Goal: Transaction & Acquisition: Download file/media

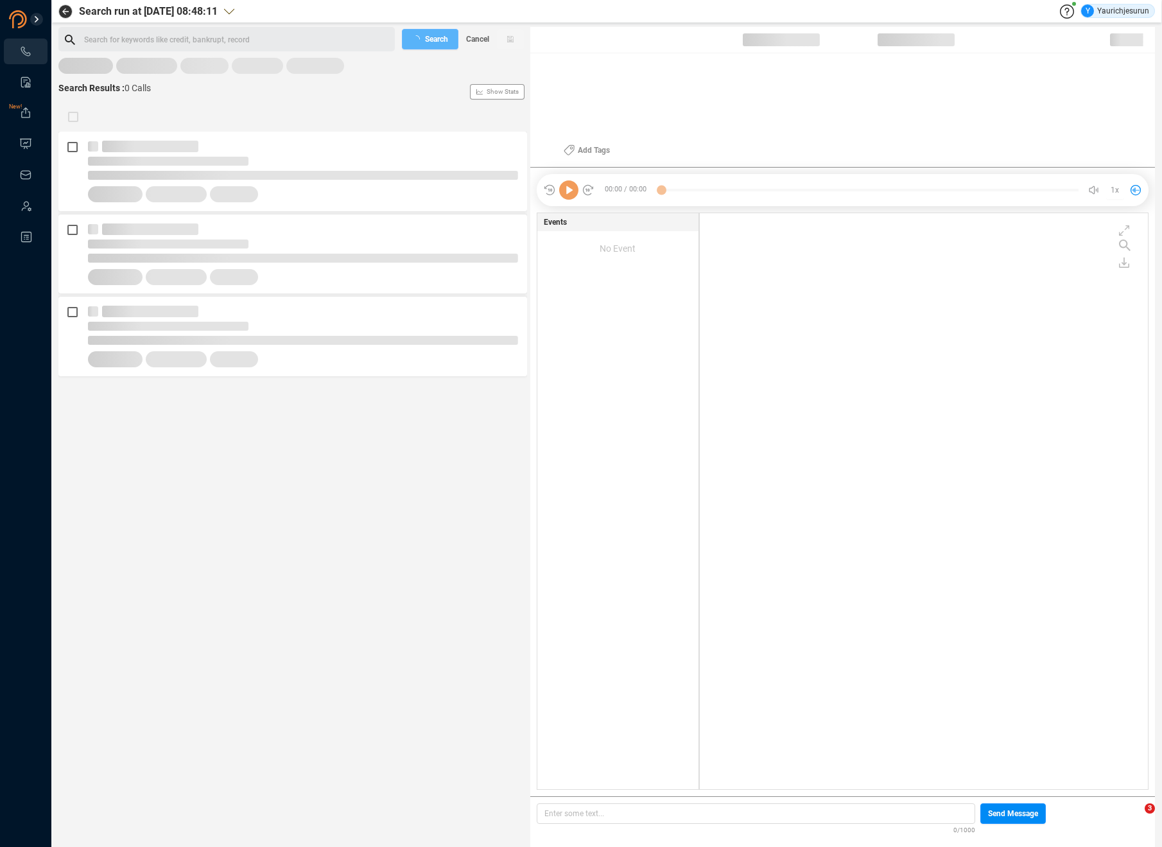
scroll to position [573, 442]
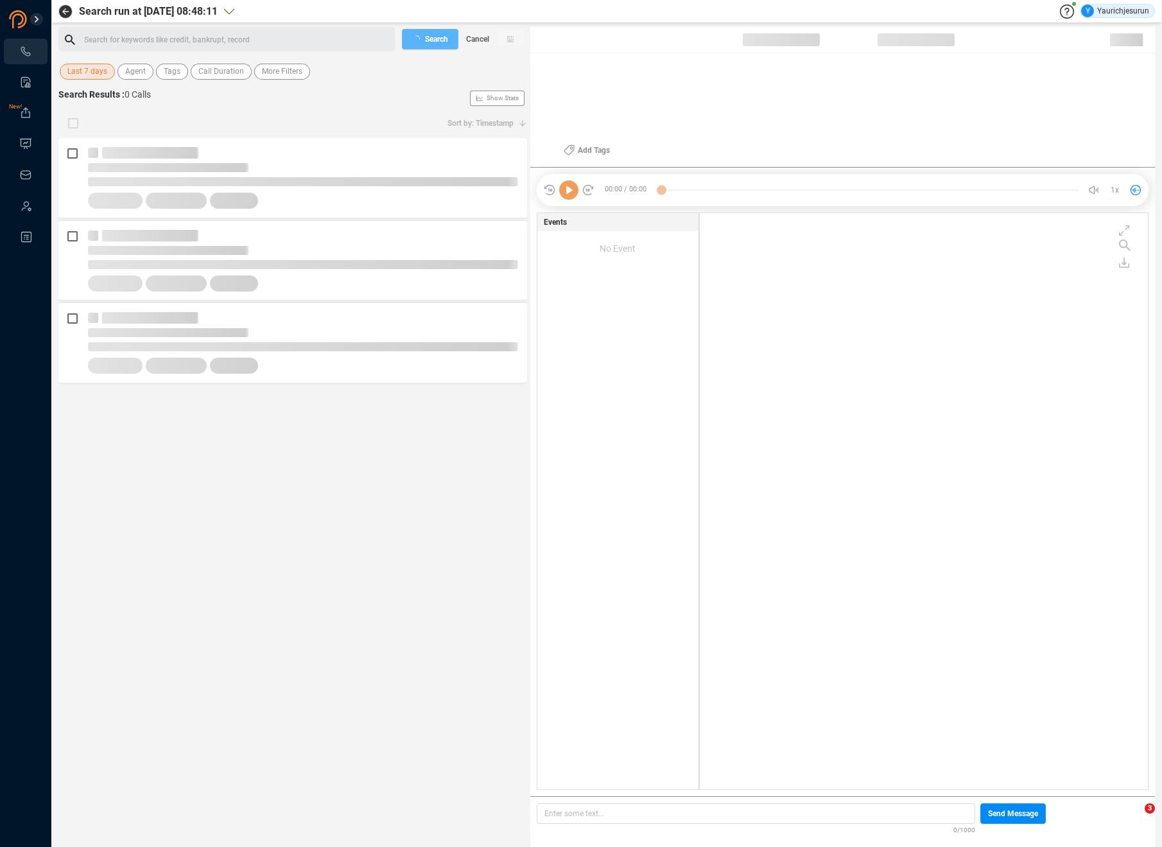
click at [92, 74] on span "Last 7 days" at bounding box center [87, 72] width 40 height 16
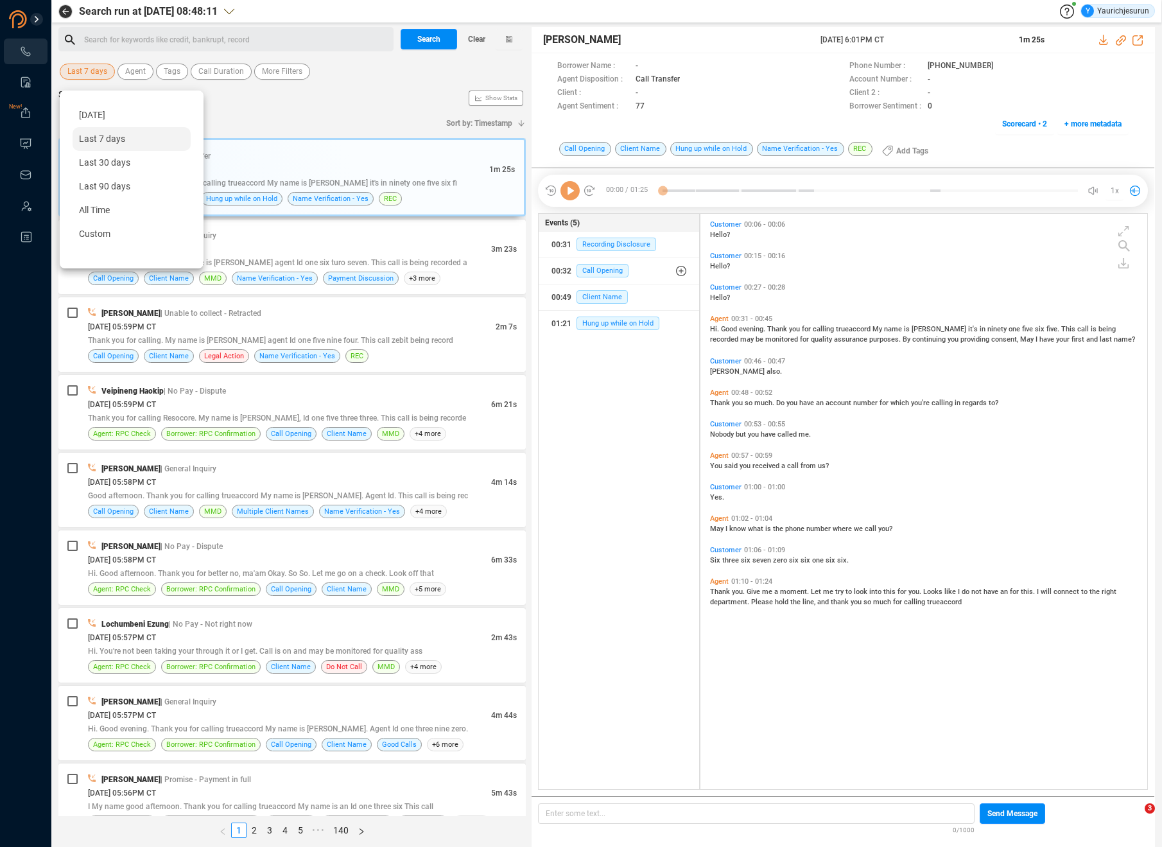
scroll to position [572, 440]
click at [92, 115] on span "[DATE]" at bounding box center [92, 115] width 26 height 10
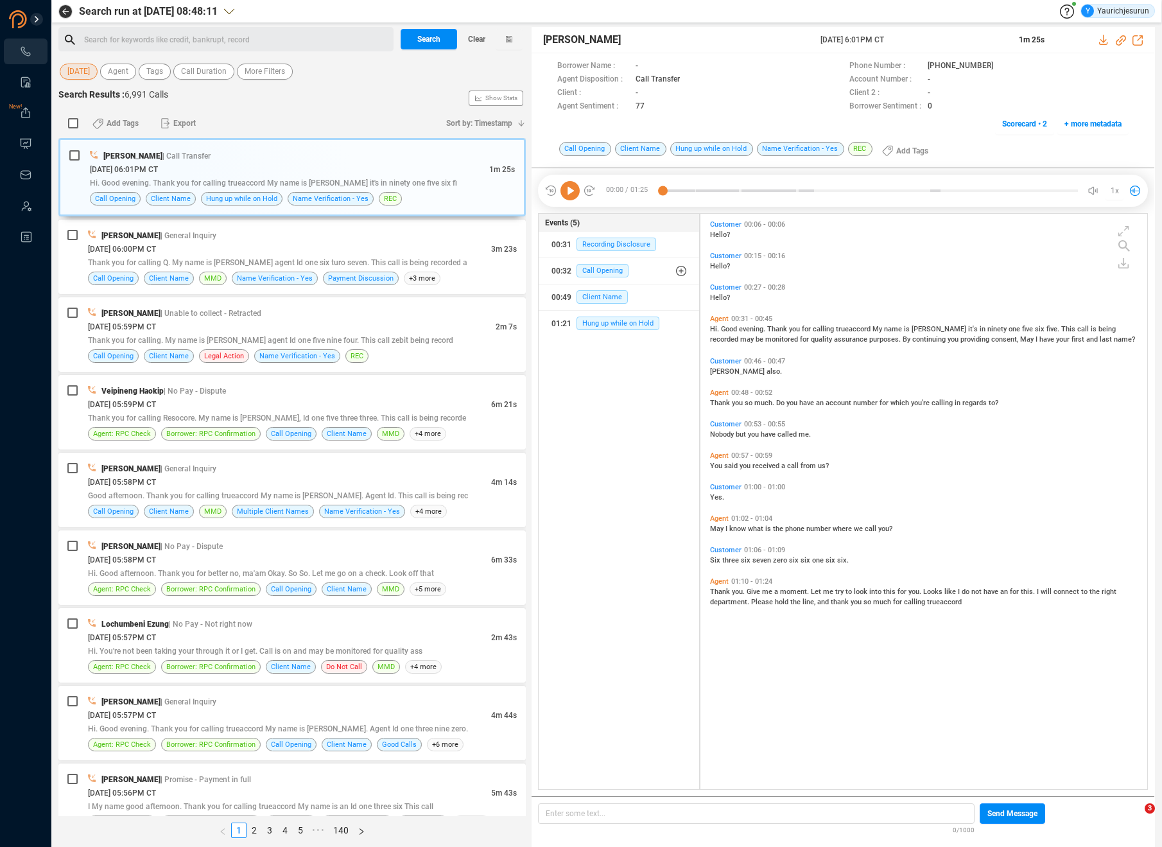
click at [280, 60] on div "[DATE] Agent Tags Call Duration More Filters" at bounding box center [291, 70] width 467 height 24
click at [275, 66] on span "More Filters" at bounding box center [265, 72] width 40 height 16
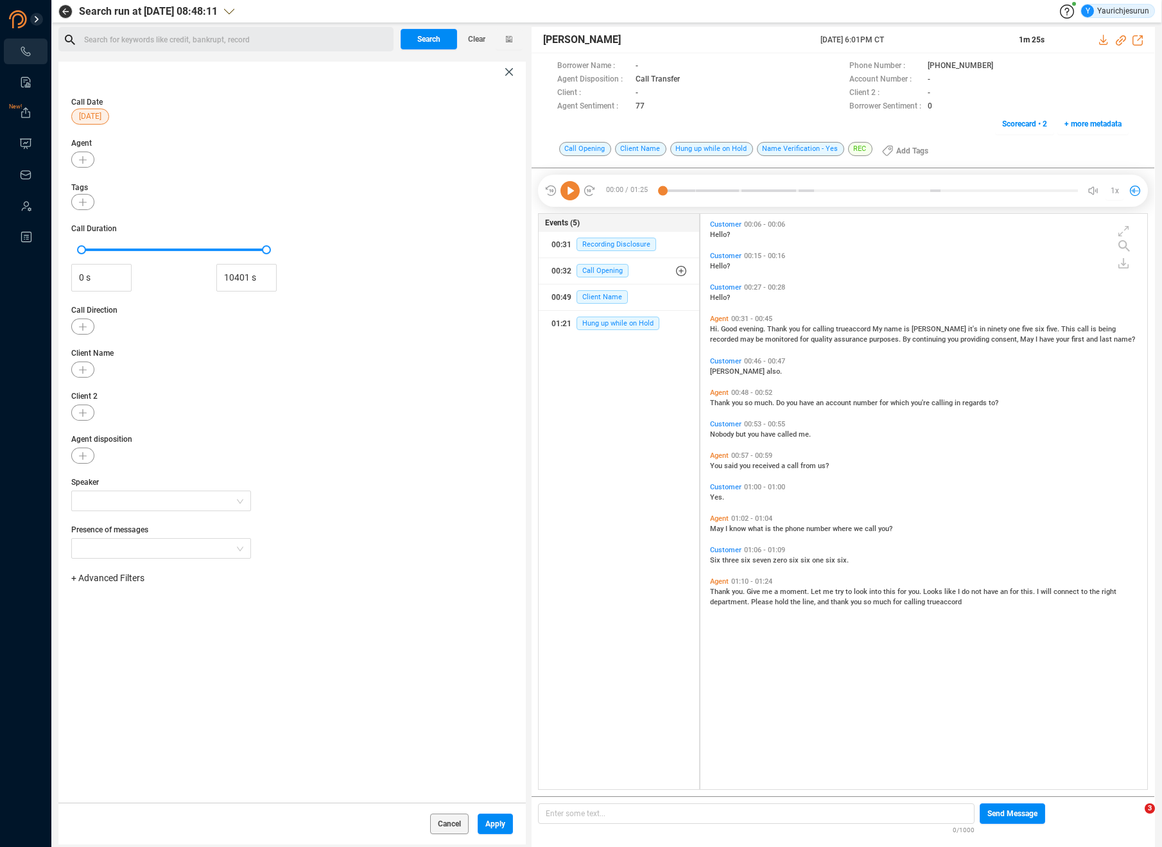
click at [117, 584] on div "+ Advanced Filters" at bounding box center [292, 577] width 442 height 13
click at [117, 577] on span "+ Advanced Filters" at bounding box center [107, 577] width 73 height 10
click at [125, 684] on span "Phone Number" at bounding box center [114, 685] width 60 height 10
click at [202, 619] on div "Enter a comma separated list ﻿" at bounding box center [200, 619] width 244 height 28
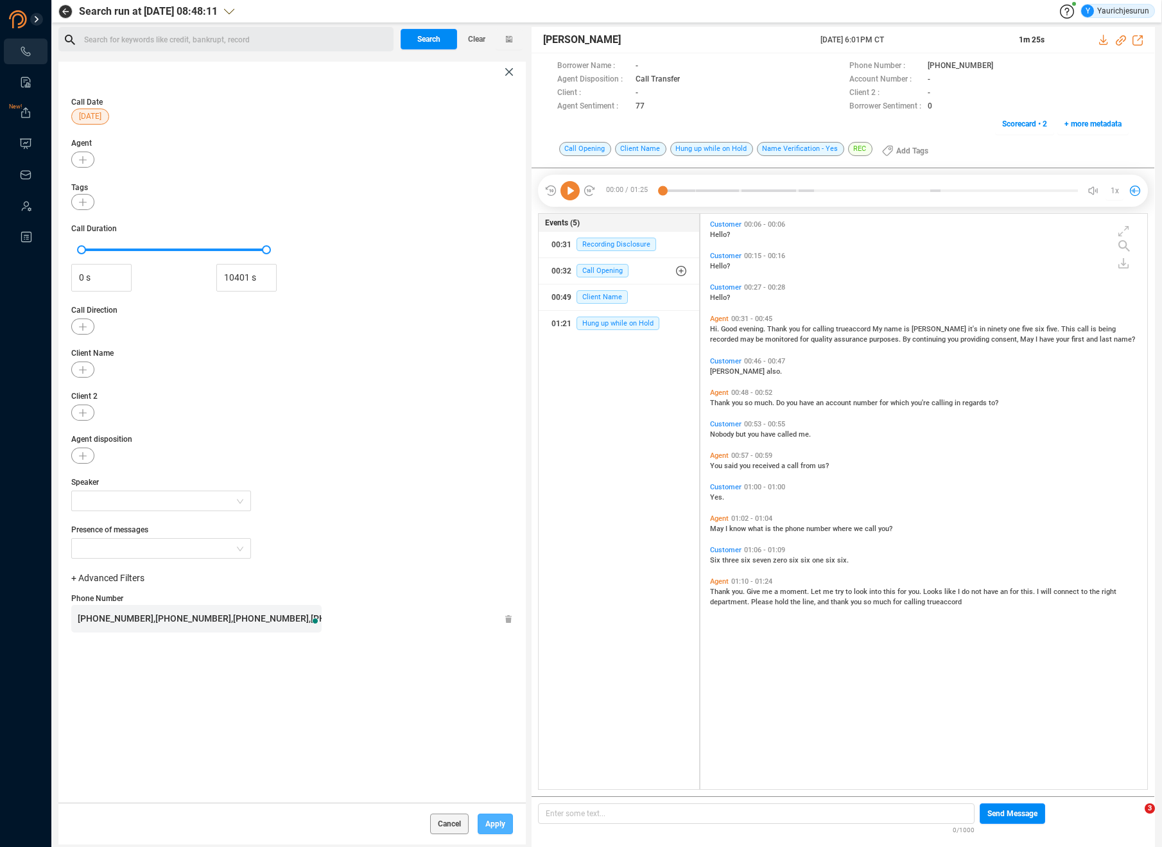
click at [490, 822] on span "Apply" at bounding box center [495, 823] width 20 height 21
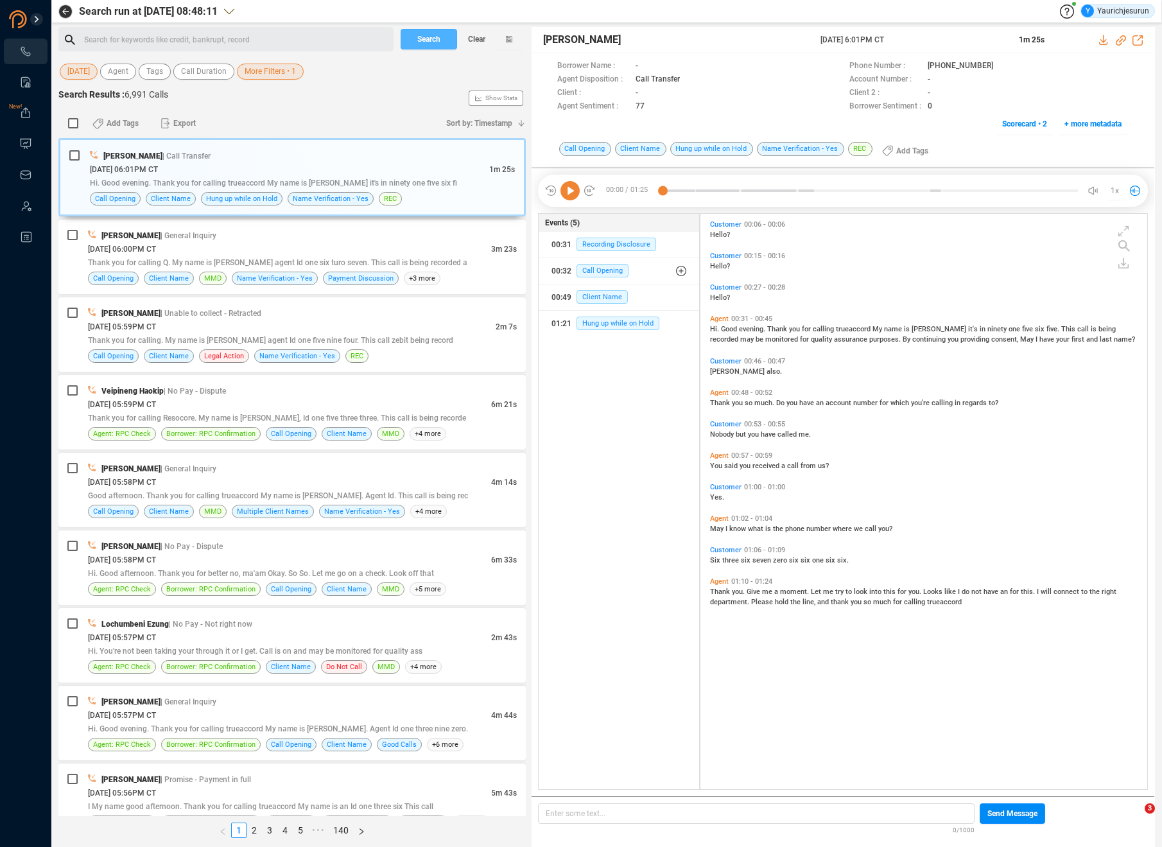
click at [433, 40] on span "Search" at bounding box center [428, 39] width 23 height 21
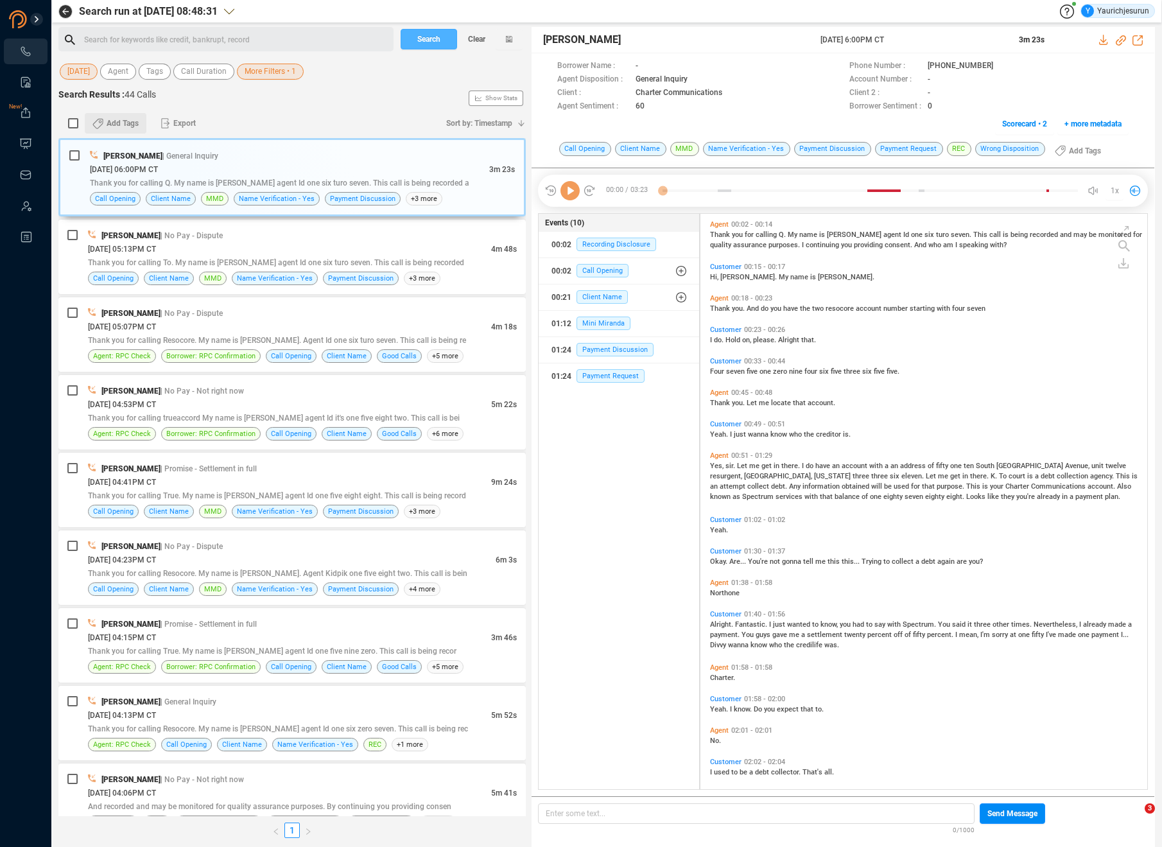
scroll to position [572, 440]
click at [74, 126] on input "checkbox" at bounding box center [73, 123] width 10 height 10
checkbox input "true"
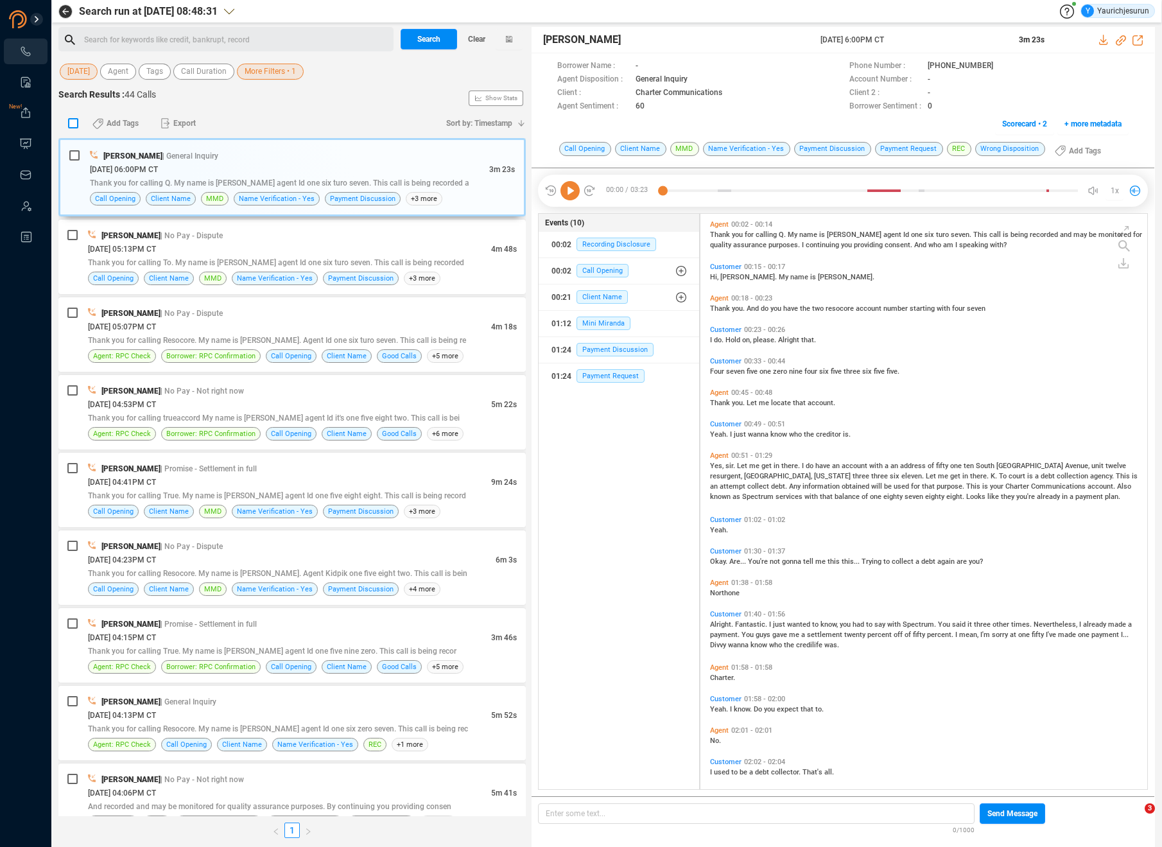
checkbox input "true"
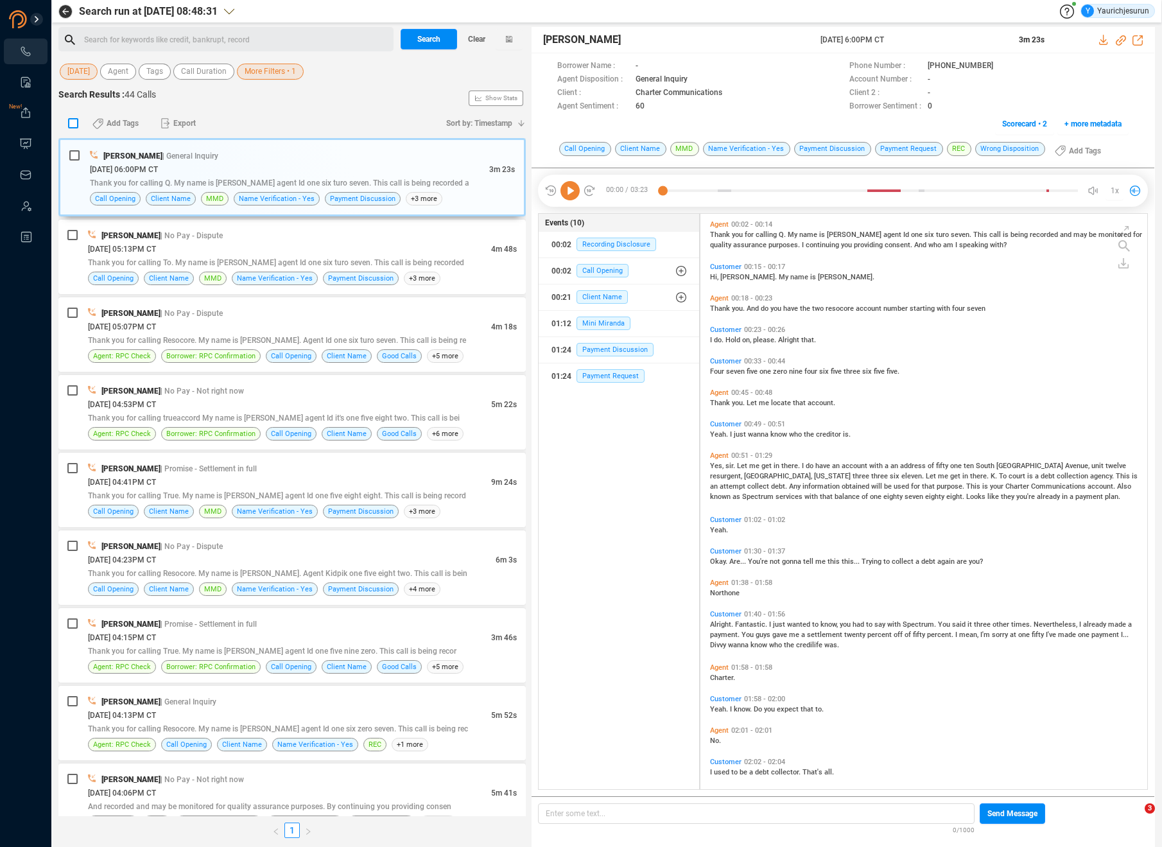
checkbox input "true"
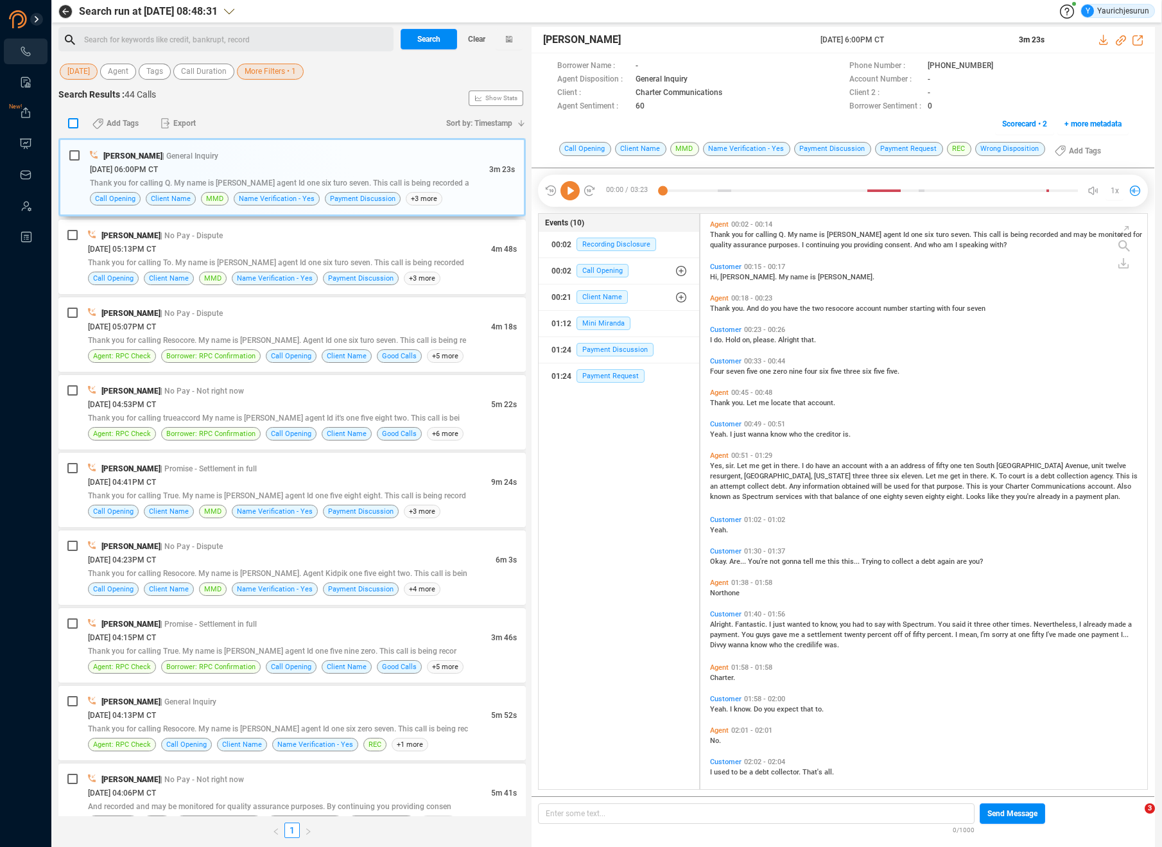
checkbox input "true"
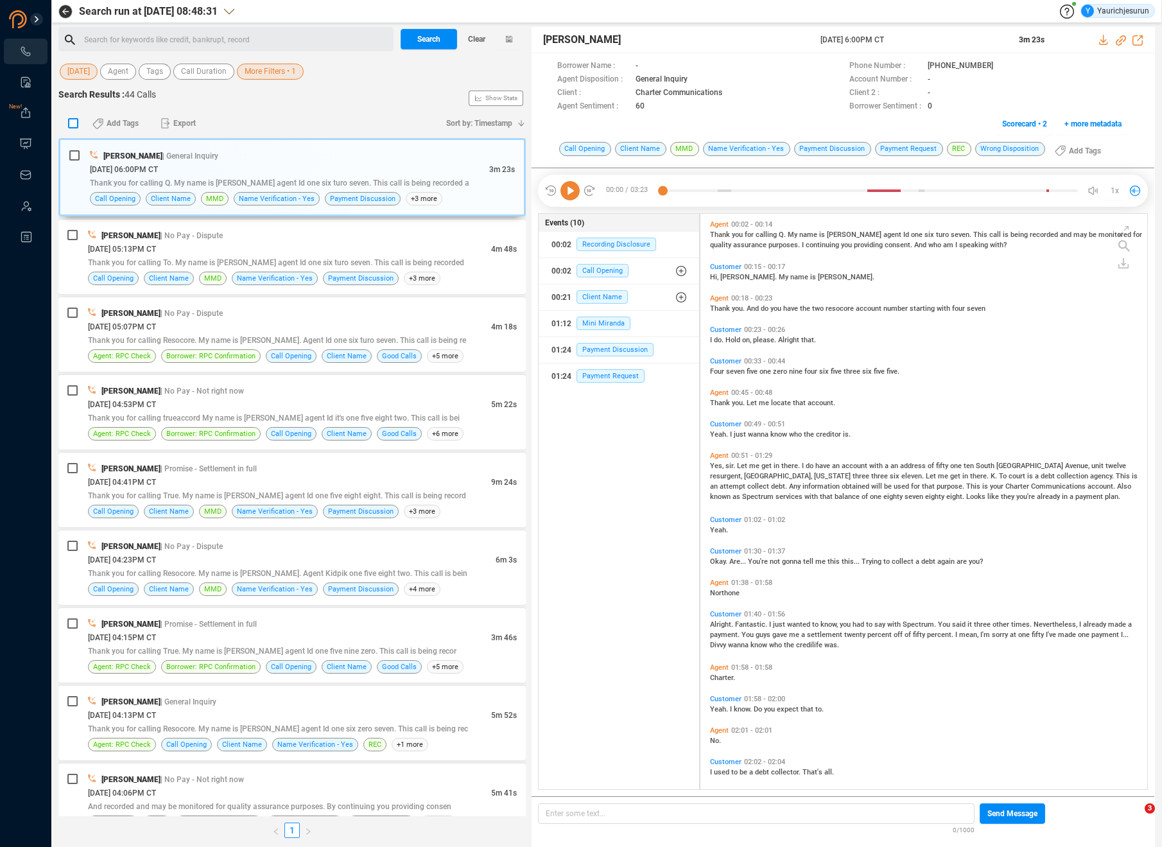
checkbox input "true"
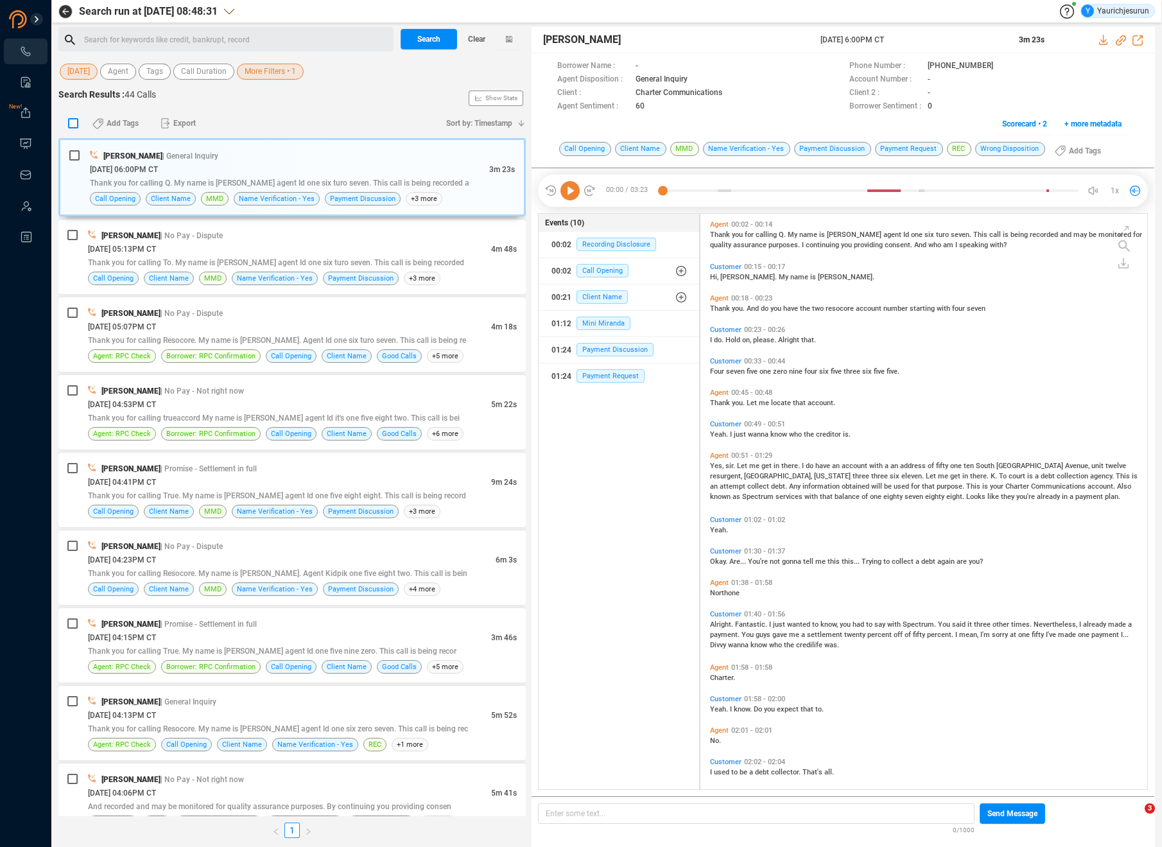
checkbox input "true"
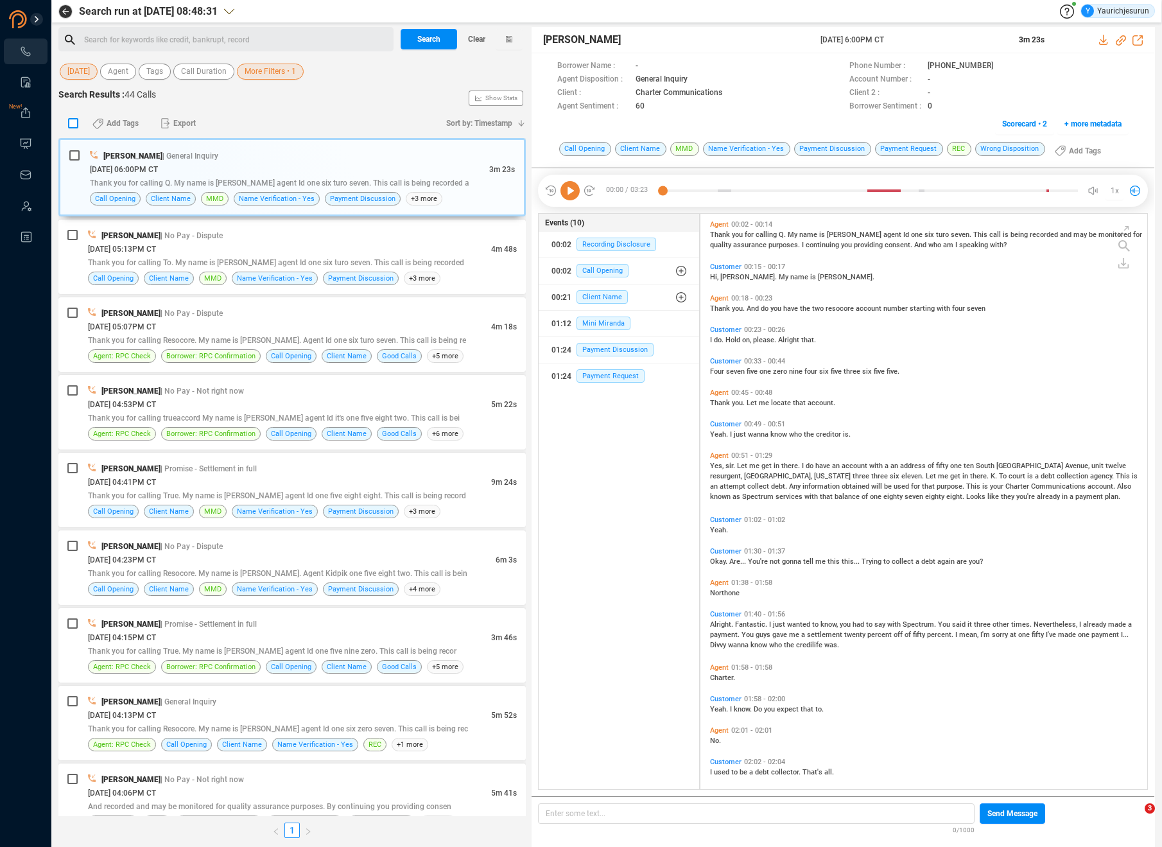
checkbox input "true"
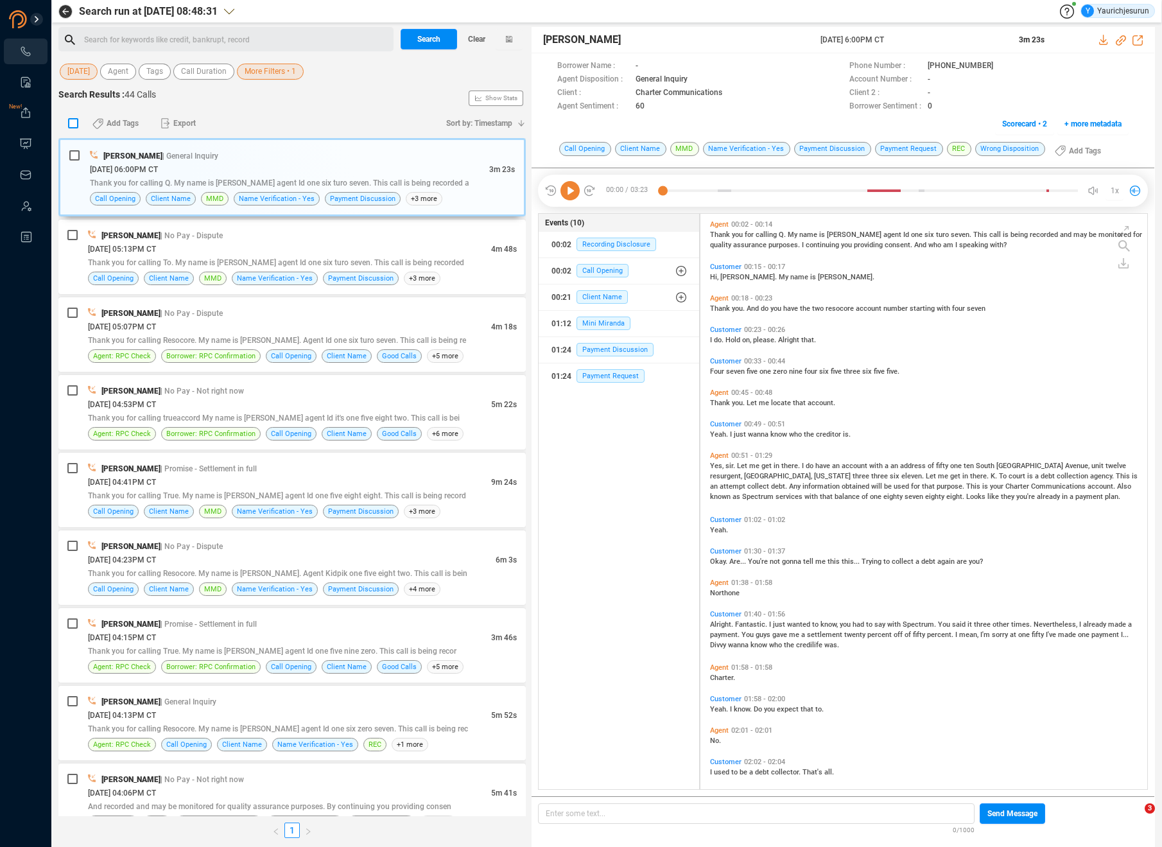
checkbox input "true"
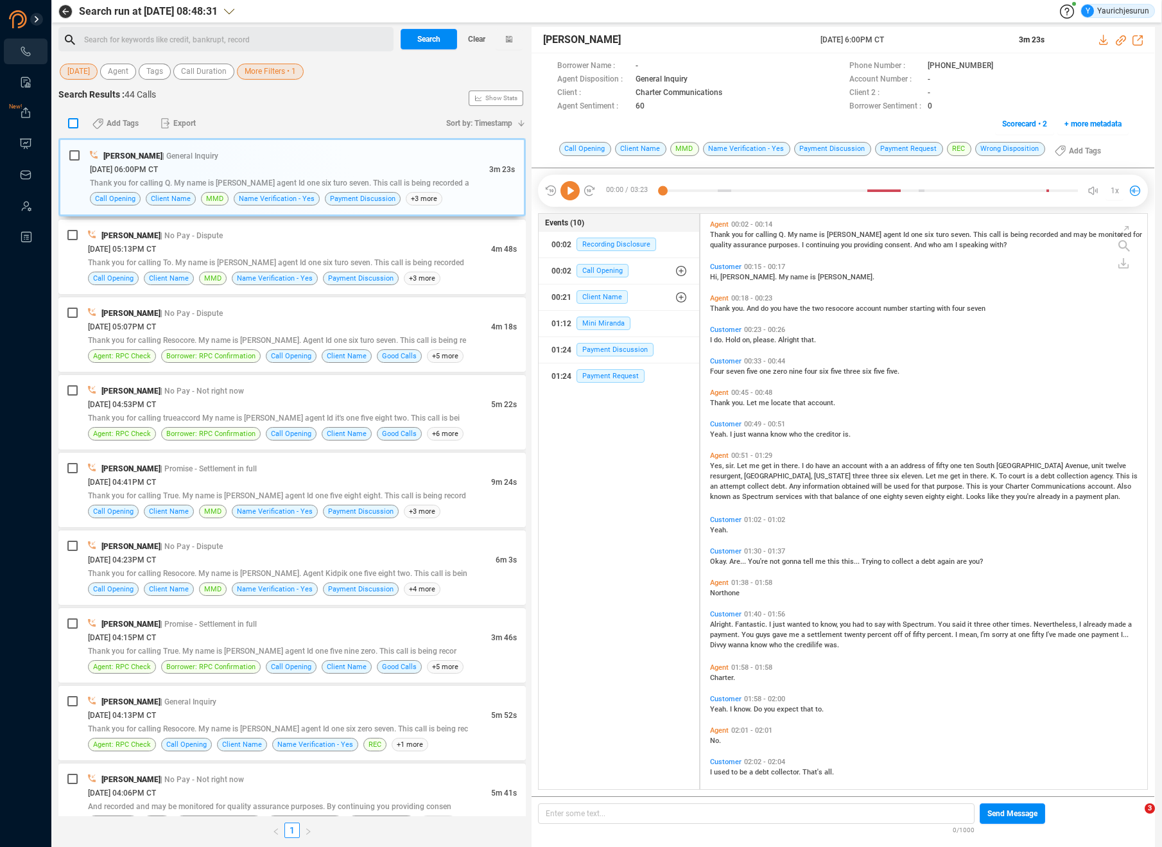
checkbox input "true"
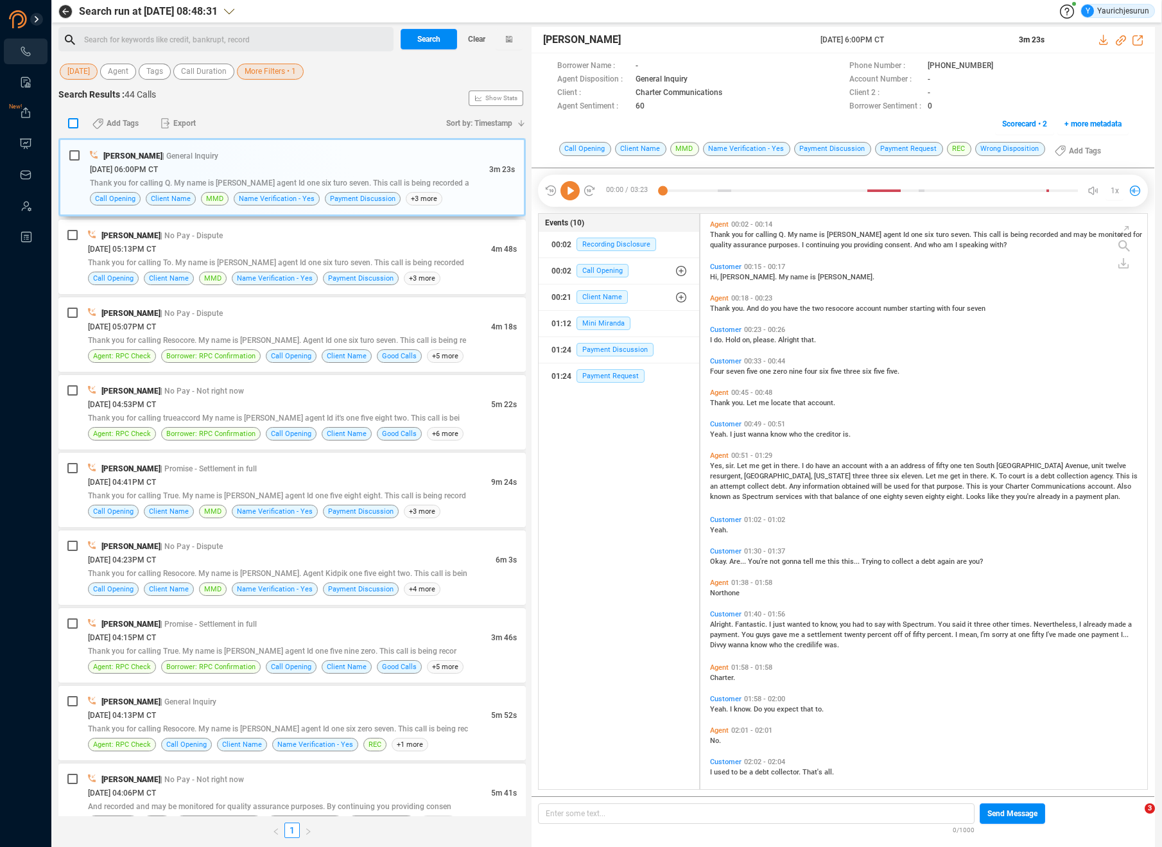
checkbox input "true"
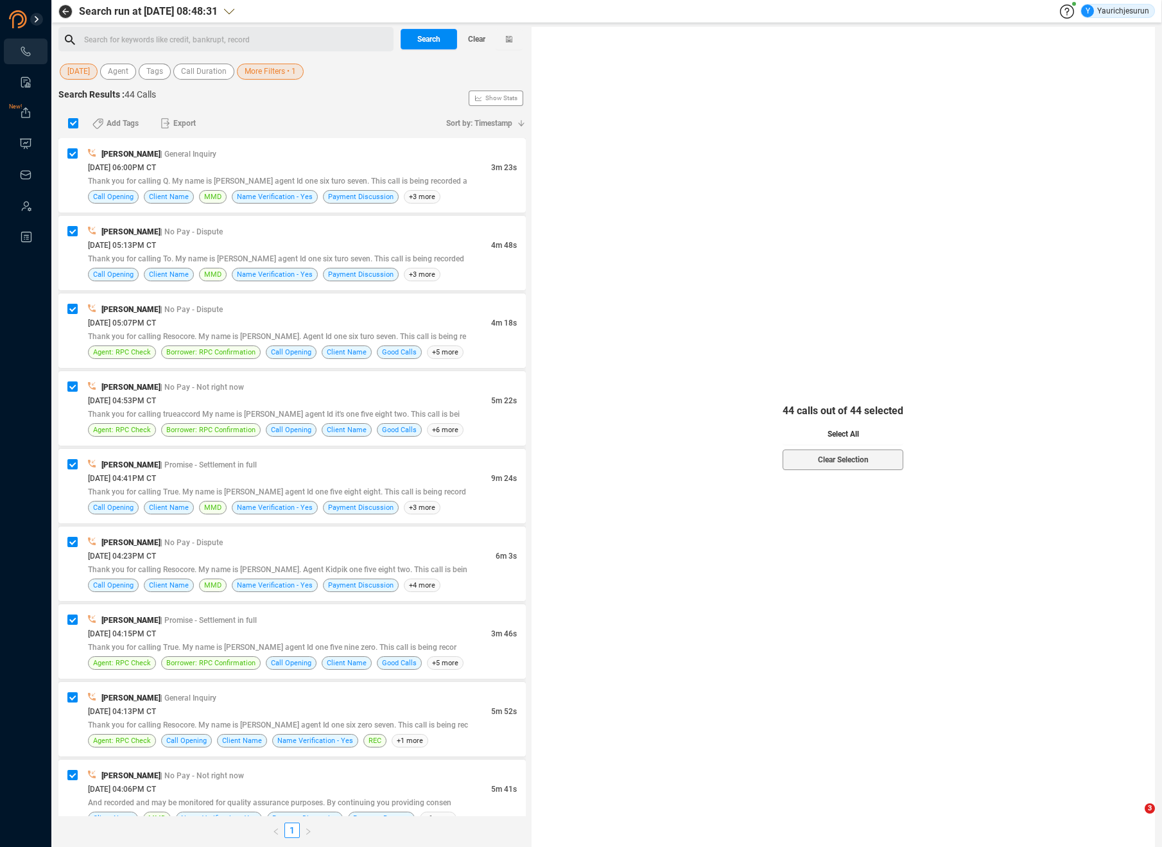
click at [823, 432] on button "Select All" at bounding box center [842, 434] width 121 height 21
click at [175, 128] on span "Export" at bounding box center [184, 123] width 22 height 21
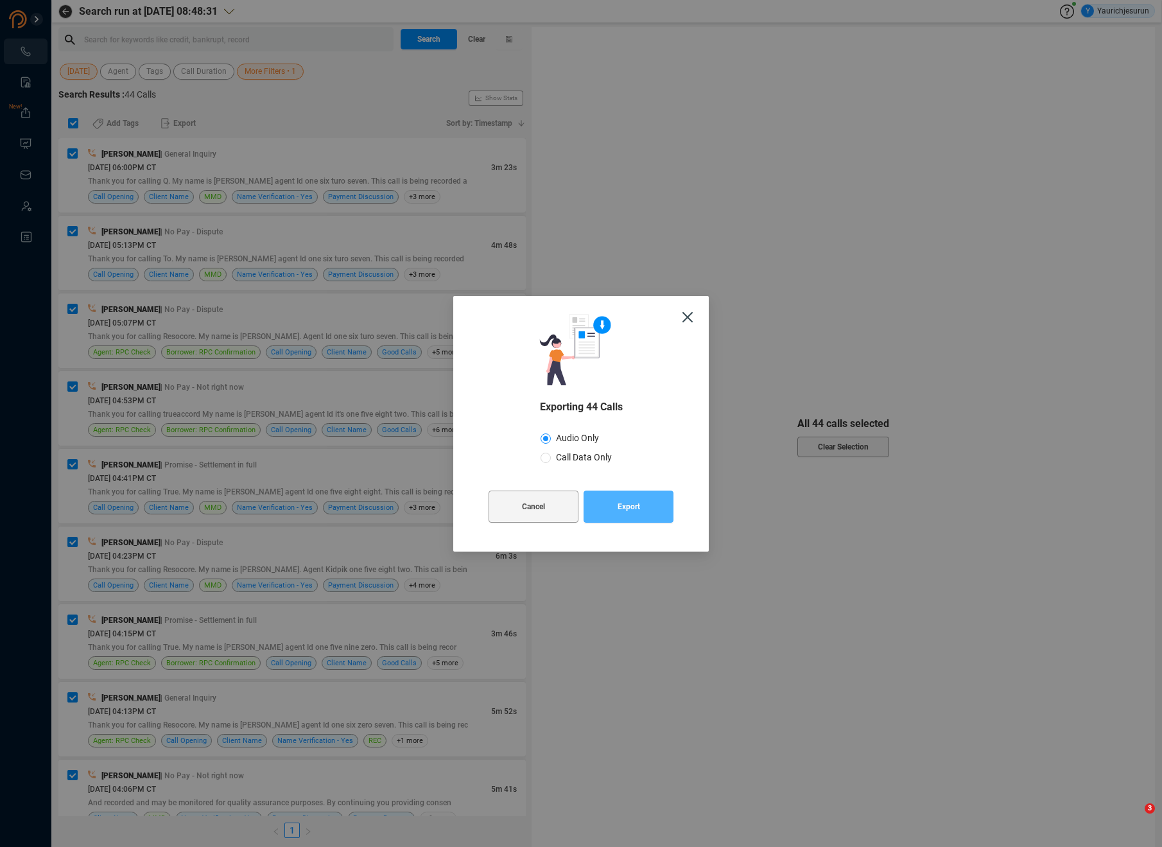
click at [612, 517] on button "Export" at bounding box center [628, 506] width 90 height 32
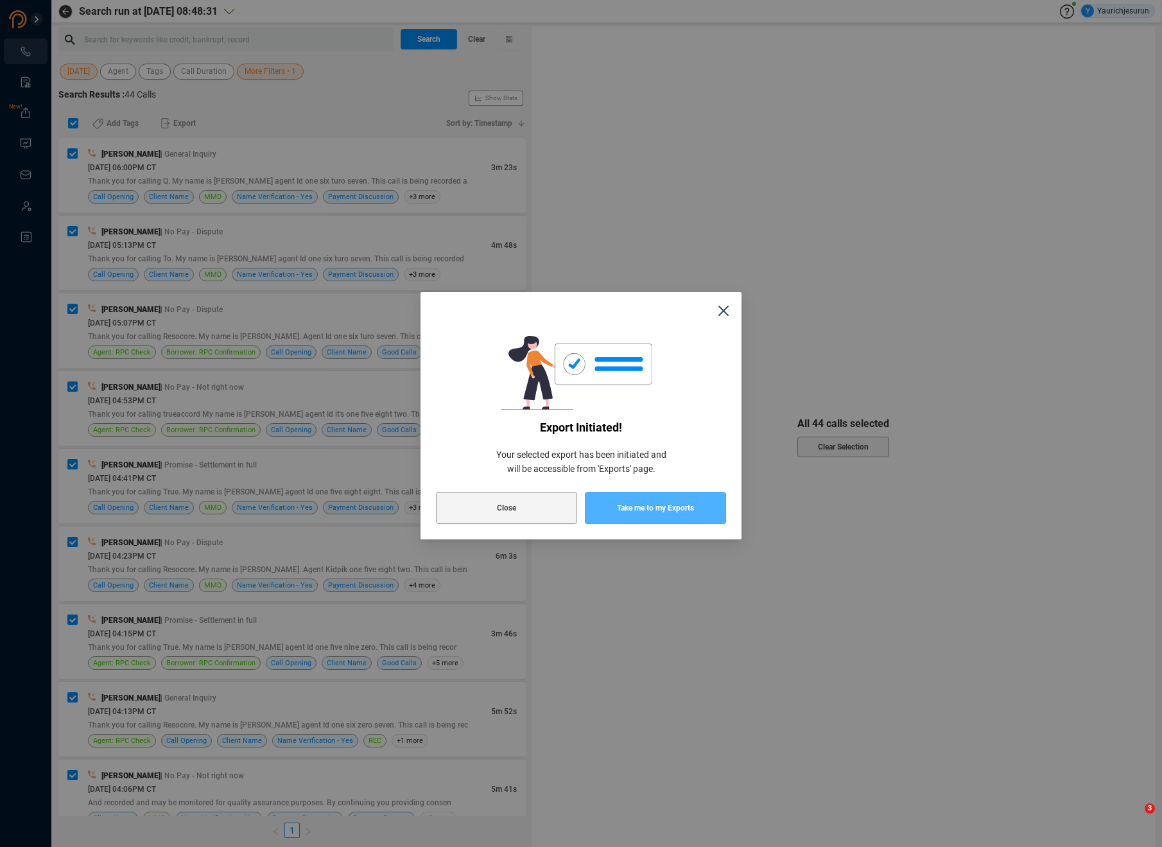
click at [612, 517] on button "Take me to my Exports" at bounding box center [655, 508] width 141 height 32
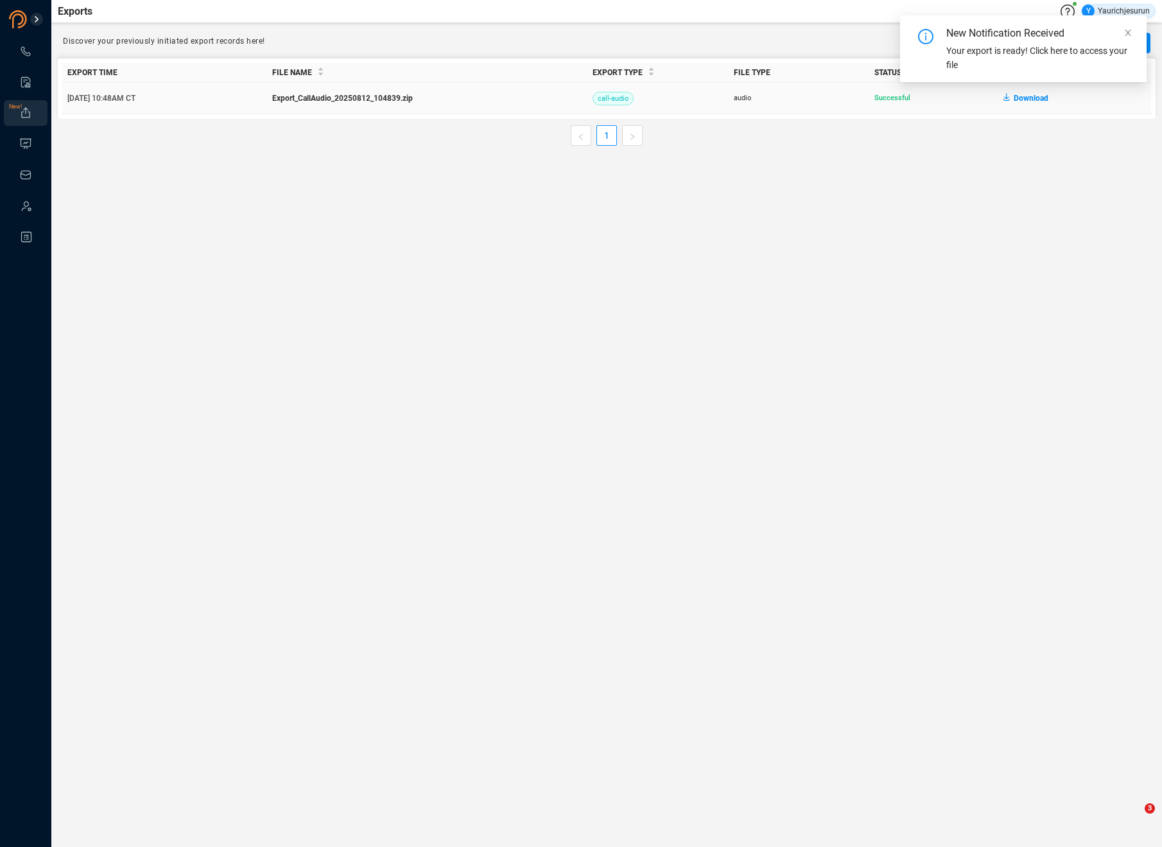
click at [1028, 94] on span "Download" at bounding box center [1030, 98] width 35 height 21
